Goal: Transaction & Acquisition: Subscribe to service/newsletter

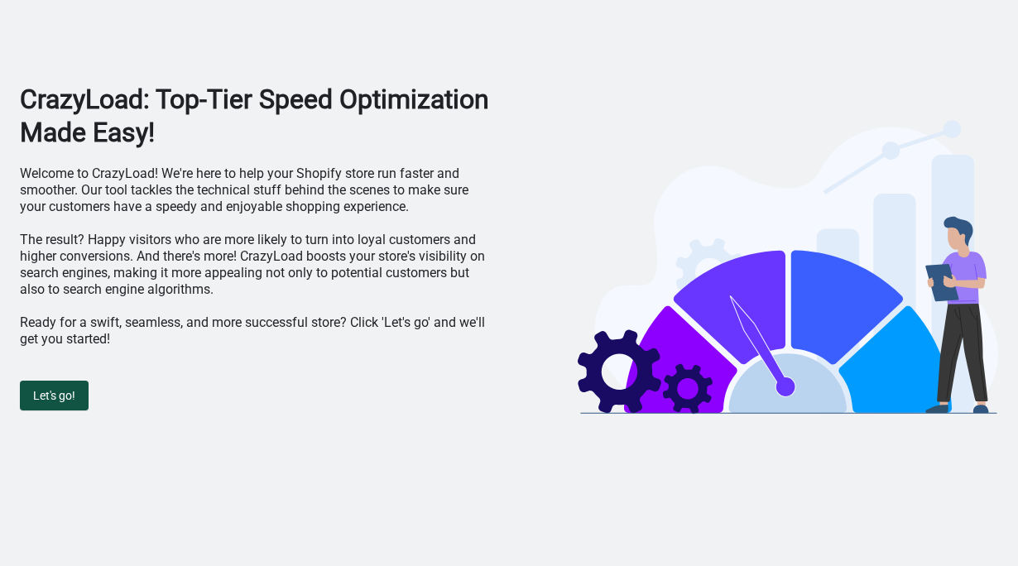
click at [65, 391] on span "Let's go!" at bounding box center [54, 395] width 42 height 13
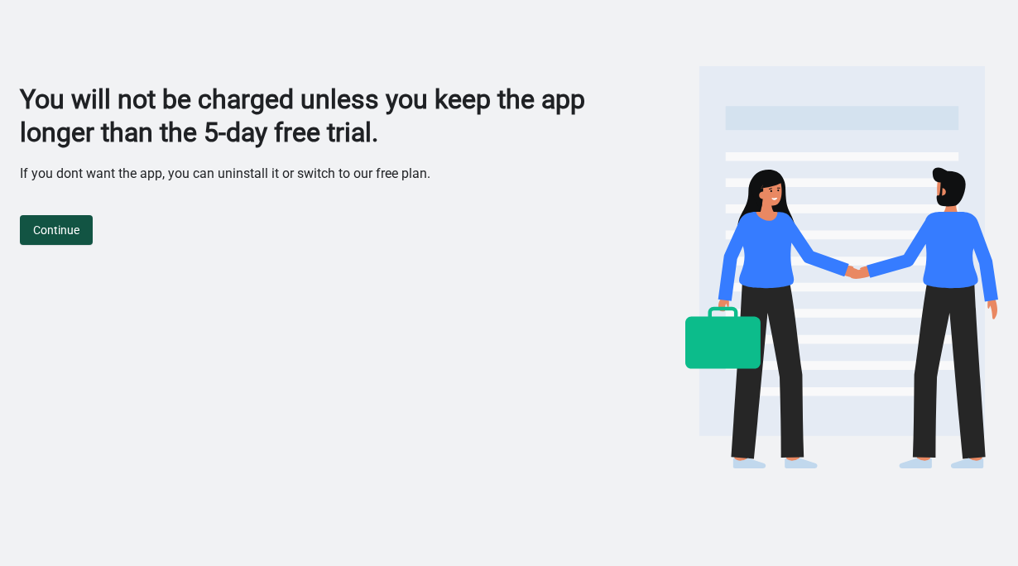
click at [61, 238] on button "Continue" at bounding box center [56, 230] width 73 height 30
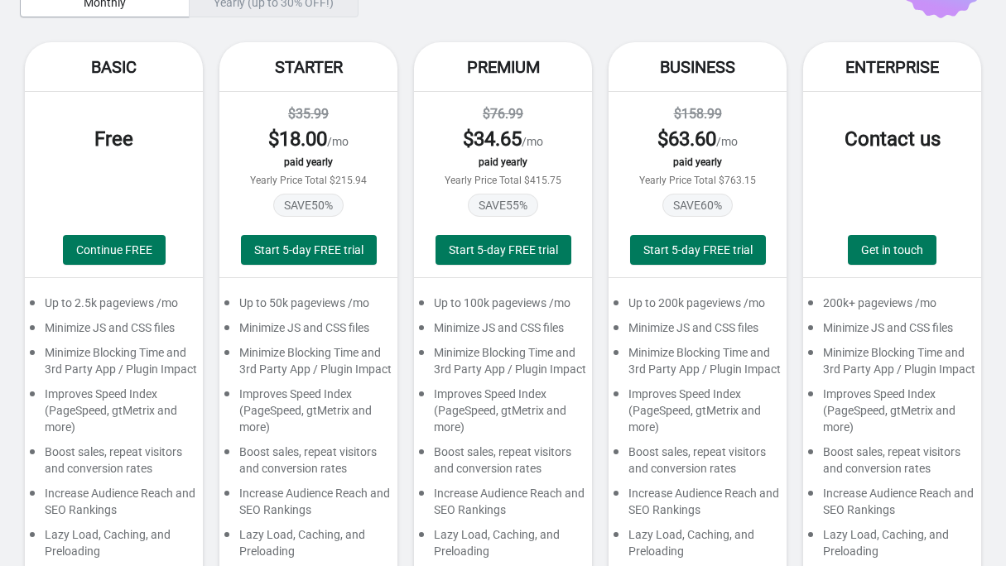
scroll to position [147, 0]
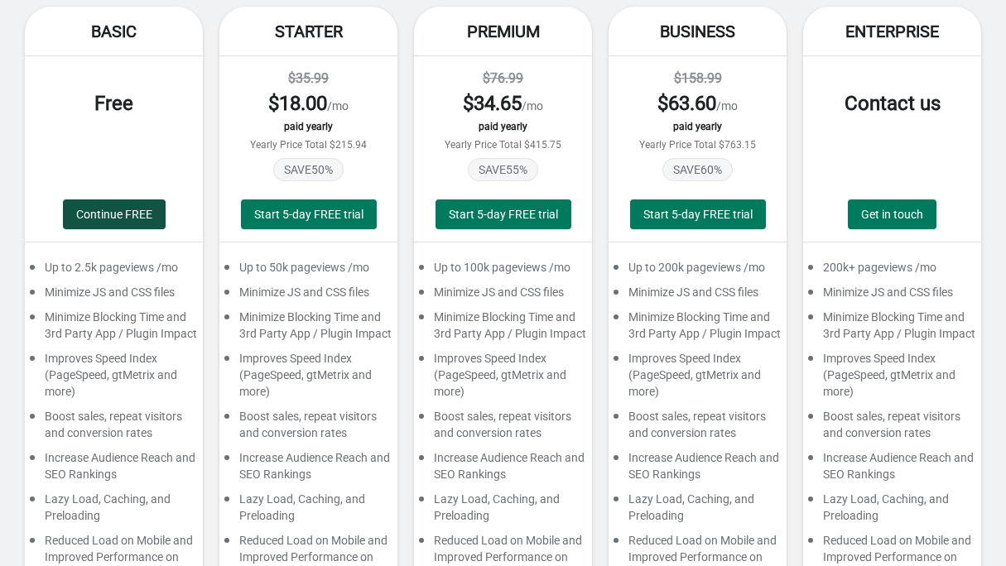
click at [96, 219] on span "Continue FREE" at bounding box center [114, 214] width 76 height 13
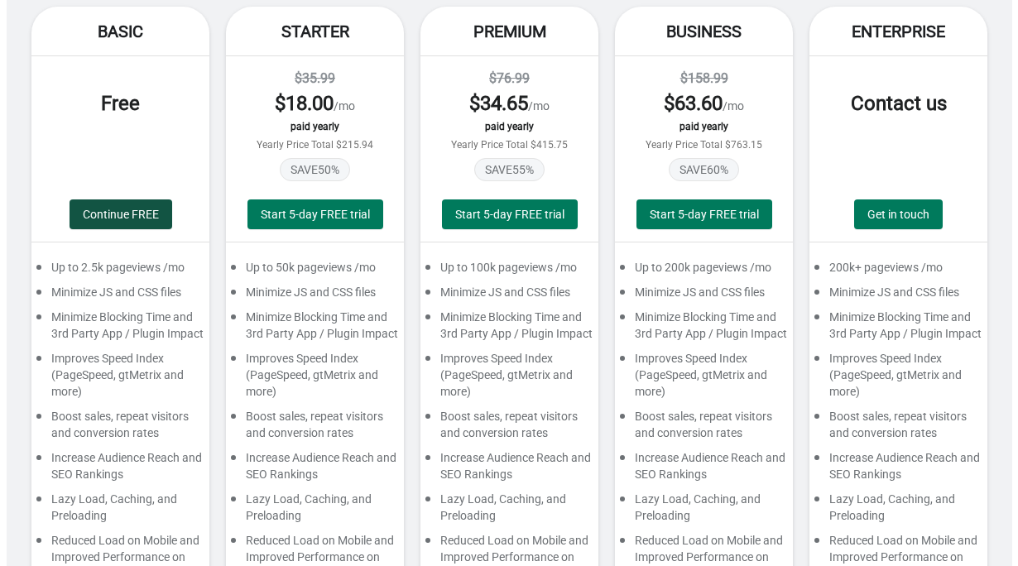
scroll to position [0, 0]
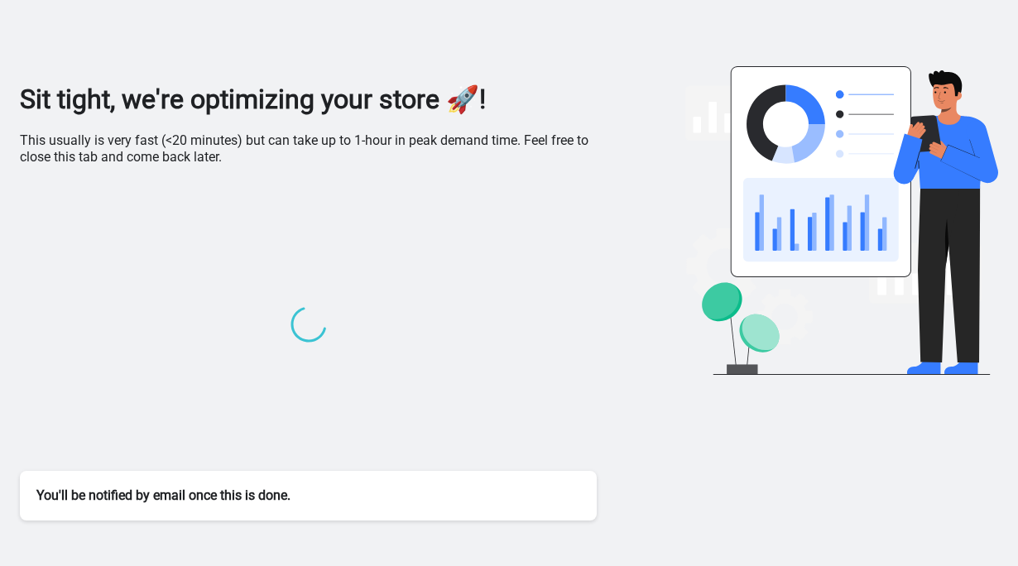
click at [147, 155] on p "This usually is very fast (<20 minutes) but can take up to 1-hour in peak deman…" at bounding box center [308, 148] width 577 height 33
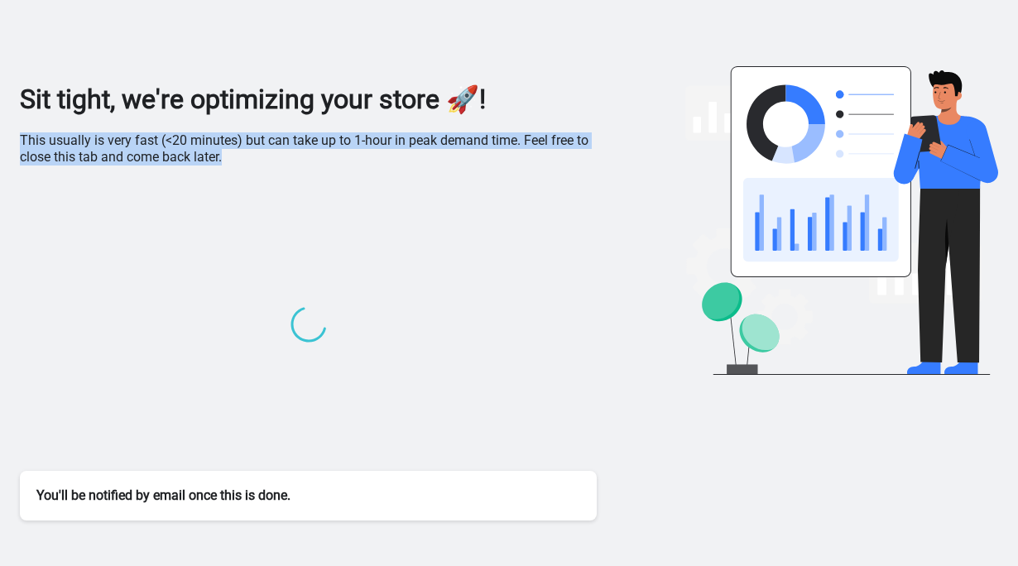
click at [147, 155] on p "This usually is very fast (<20 minutes) but can take up to 1-hour in peak deman…" at bounding box center [308, 148] width 577 height 33
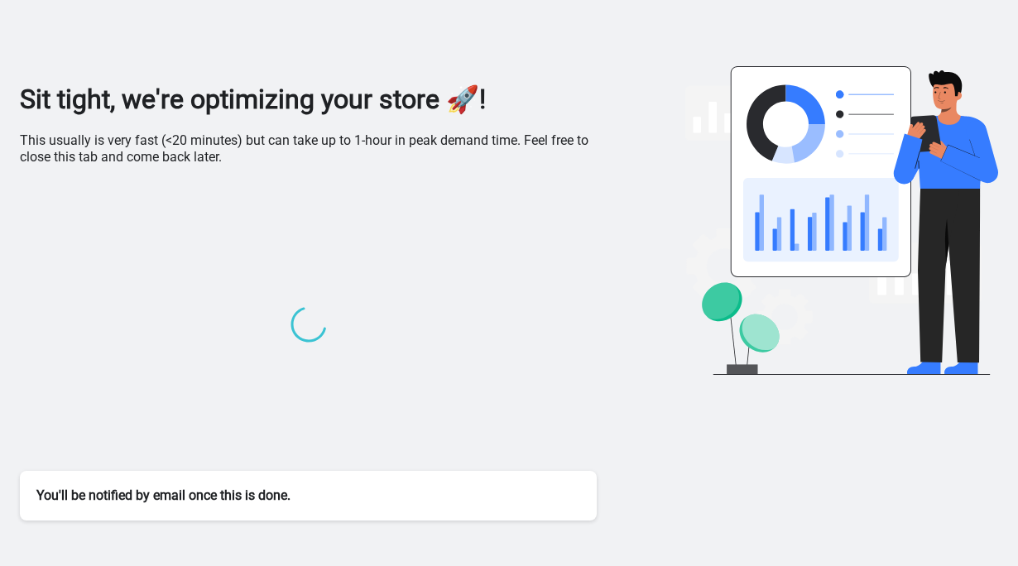
click at [135, 185] on div at bounding box center [308, 326] width 577 height 289
click at [181, 498] on div "You'll be notified by email once this is done." at bounding box center [308, 496] width 577 height 50
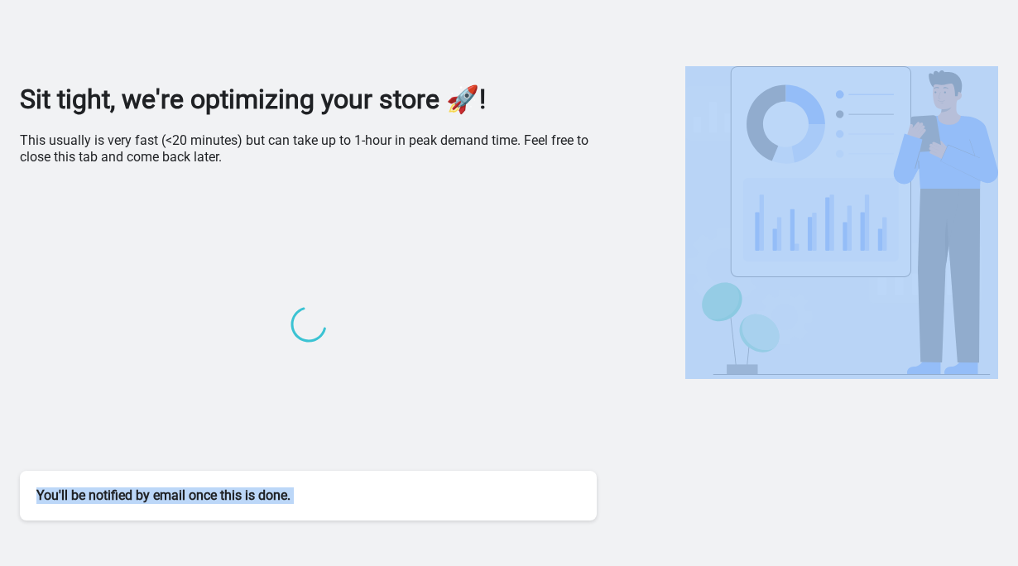
click at [181, 498] on div "You'll be notified by email once this is done." at bounding box center [308, 496] width 577 height 50
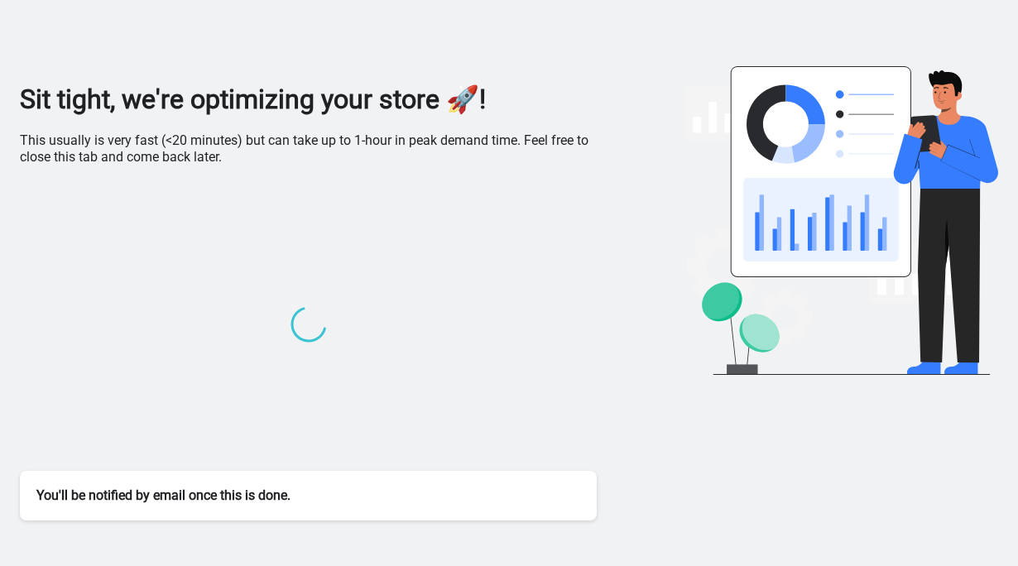
click at [164, 362] on div at bounding box center [308, 326] width 577 height 289
